Goal: Communication & Community: Share content

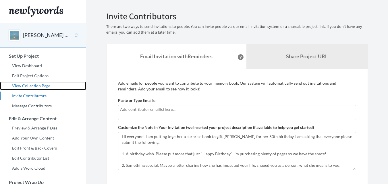
click at [34, 85] on link "View Collection Page" at bounding box center [43, 86] width 86 height 9
click at [138, 110] on input "text" at bounding box center [237, 109] width 234 height 6
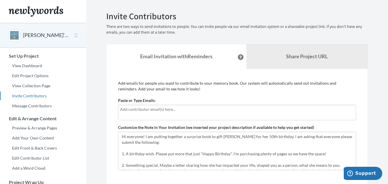
click at [125, 112] on input "text" at bounding box center [237, 109] width 234 height 6
type input "[EMAIL_ADDRESS][DOMAIN_NAME]"
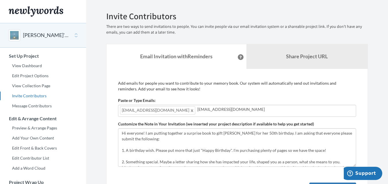
type input "[EMAIL_ADDRESS][DOMAIN_NAME]"
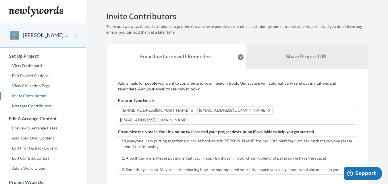
type input "[EMAIL_ADDRESS][DOMAIN_NAME]"
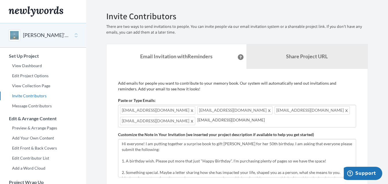
type input "[EMAIL_ADDRESS][DOMAIN_NAME]"
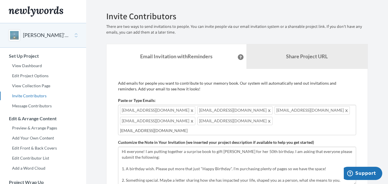
type input "[EMAIL_ADDRESS][DOMAIN_NAME]"
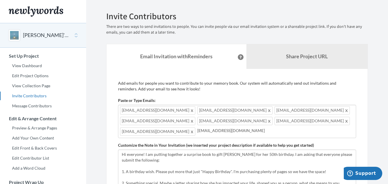
type input "[EMAIL_ADDRESS][DOMAIN_NAME]"
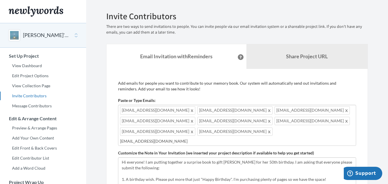
type input "[EMAIL_ADDRESS][DOMAIN_NAME]"
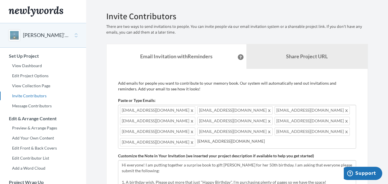
type input "[EMAIL_ADDRESS][DOMAIN_NAME]"
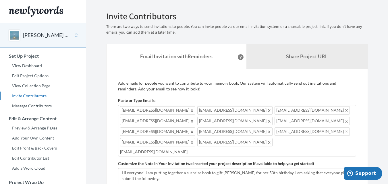
type input "[EMAIL_ADDRESS][DOMAIN_NAME]"
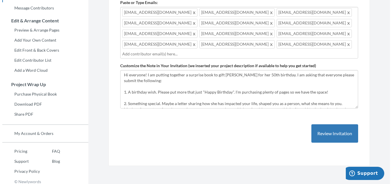
scroll to position [101, 0]
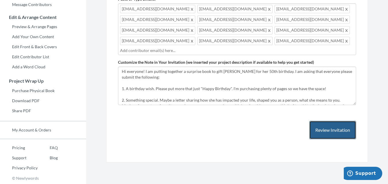
click at [338, 121] on button "Review Invitation" at bounding box center [332, 130] width 47 height 19
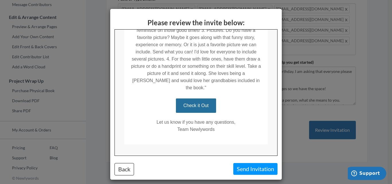
scroll to position [207, 0]
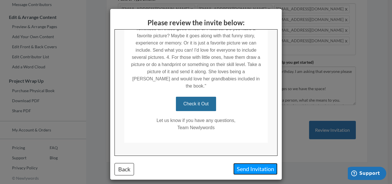
click at [262, 169] on button "Send Invitation" at bounding box center [255, 169] width 44 height 12
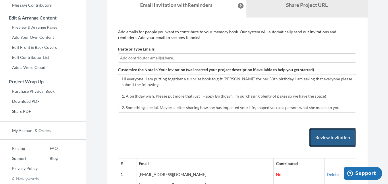
scroll to position [48, 0]
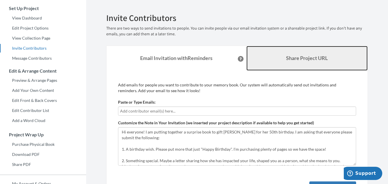
click at [303, 55] on link "Share Project URL" at bounding box center [306, 58] width 121 height 25
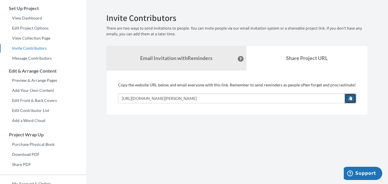
click at [349, 98] on span "button" at bounding box center [350, 98] width 4 height 4
